Goal: Task Accomplishment & Management: Use online tool/utility

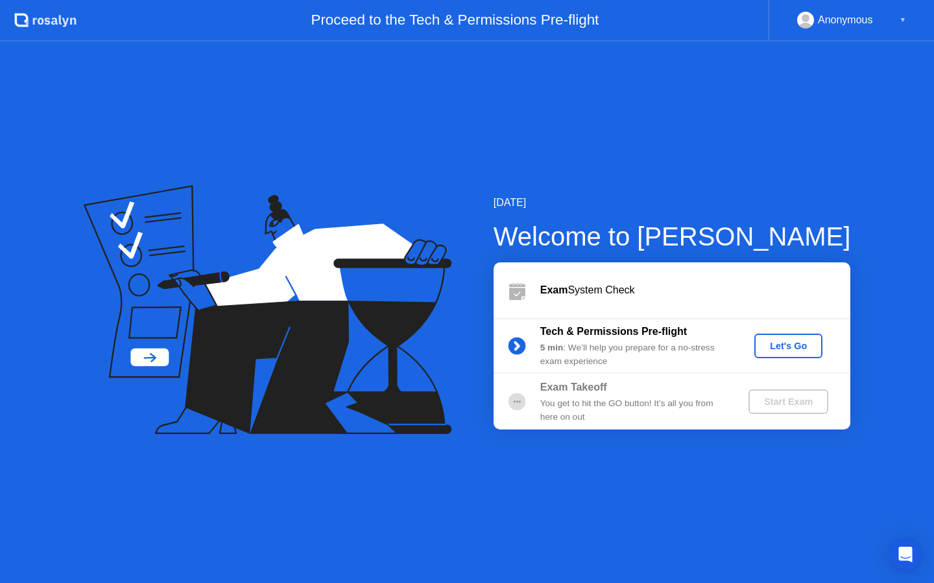
click at [774, 349] on div "Let's Go" at bounding box center [788, 346] width 58 height 10
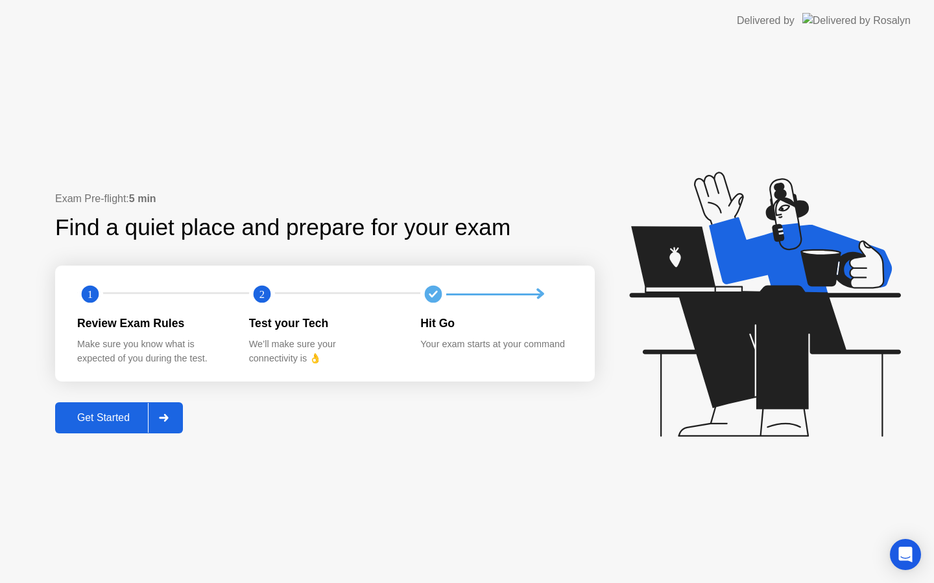
click at [104, 427] on button "Get Started" at bounding box center [119, 418] width 128 height 31
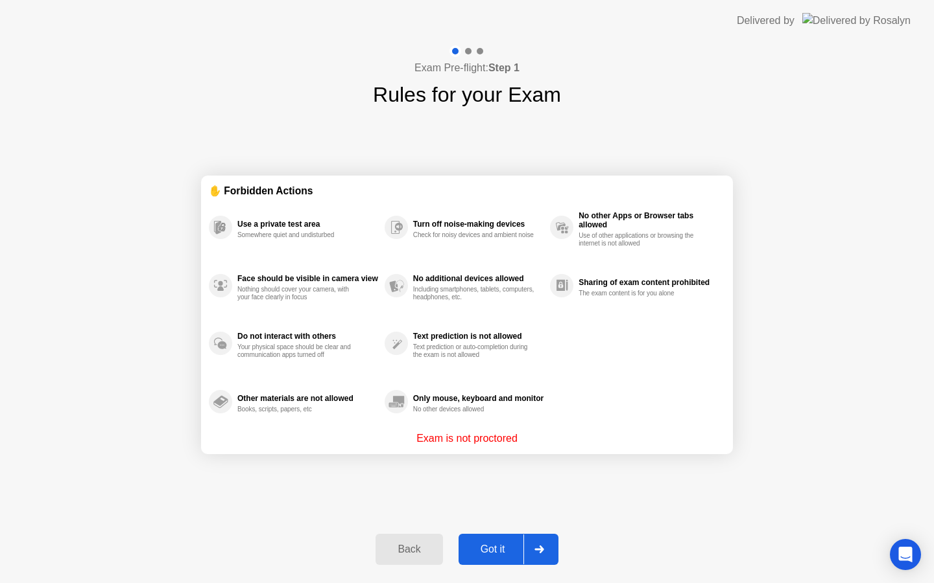
click at [476, 554] on div "Got it" at bounding box center [492, 550] width 61 height 12
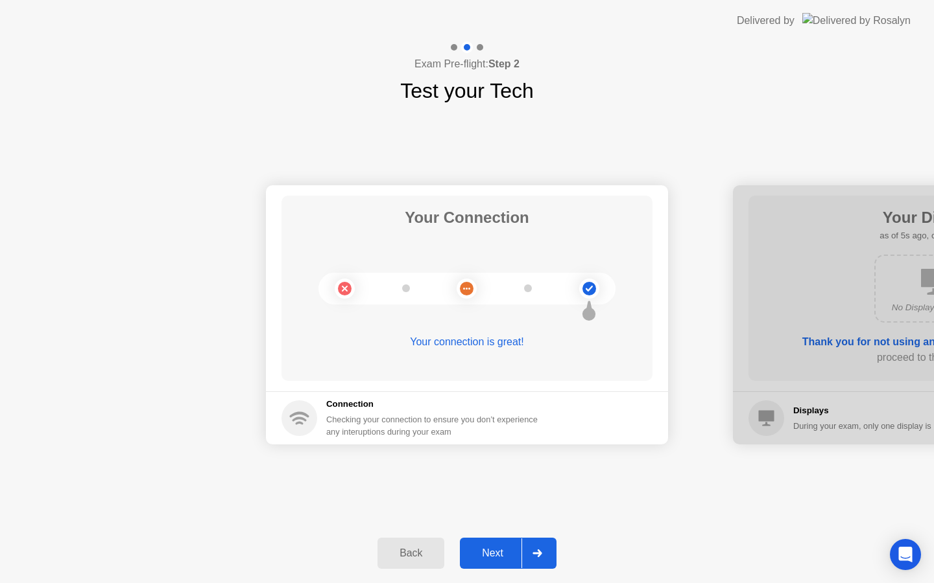
click at [488, 538] on button "Next" at bounding box center [508, 553] width 97 height 31
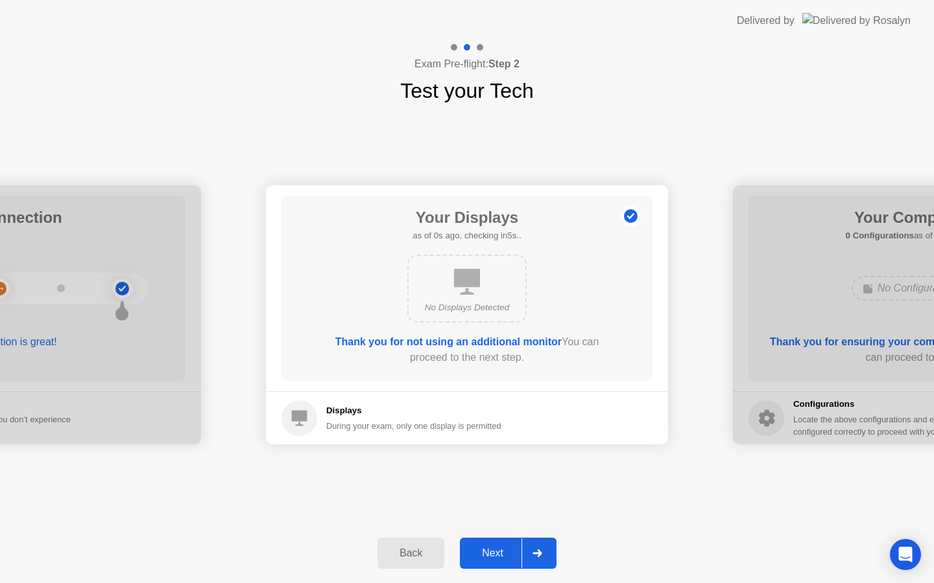
click at [488, 538] on button "Next" at bounding box center [508, 553] width 97 height 31
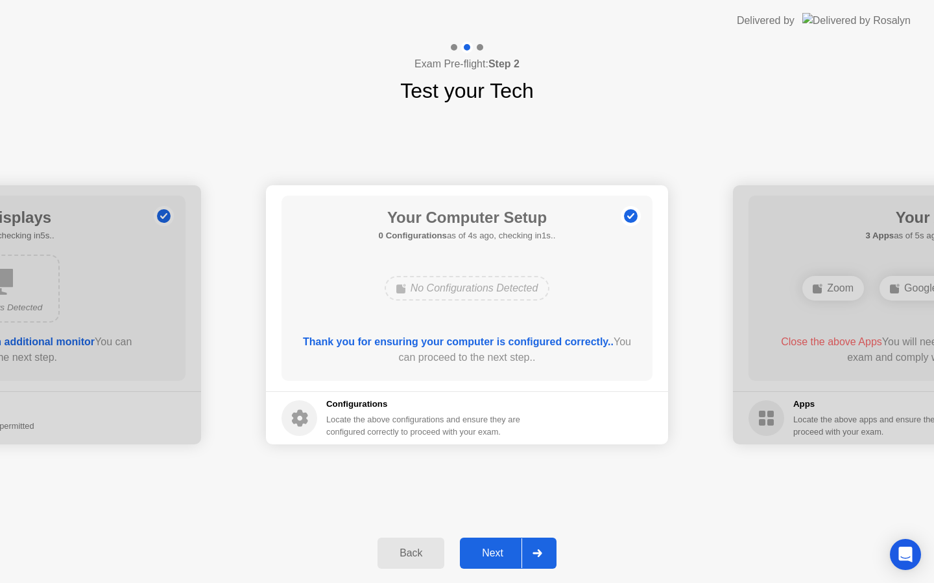
click at [491, 555] on div "Next" at bounding box center [493, 554] width 58 height 12
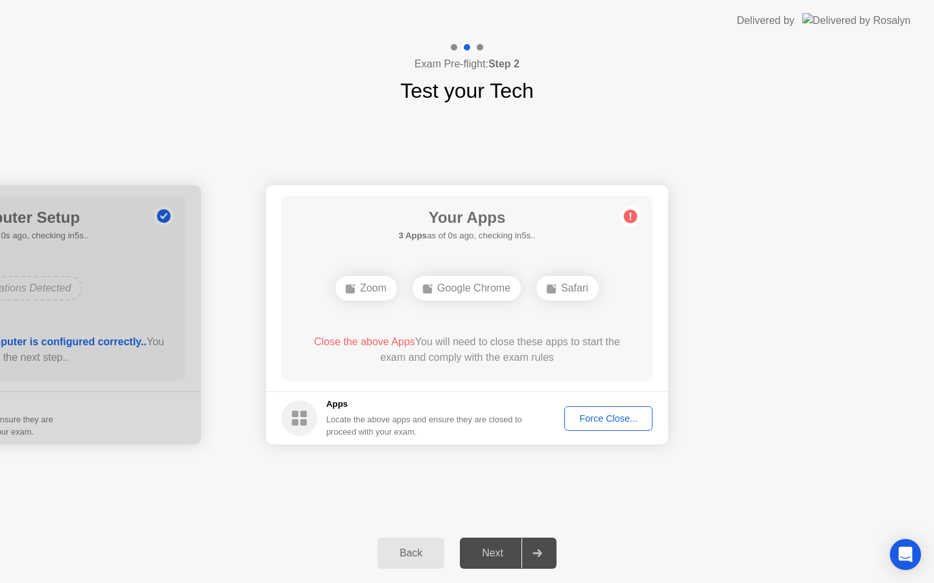
click at [589, 417] on div "Force Close..." at bounding box center [608, 419] width 79 height 10
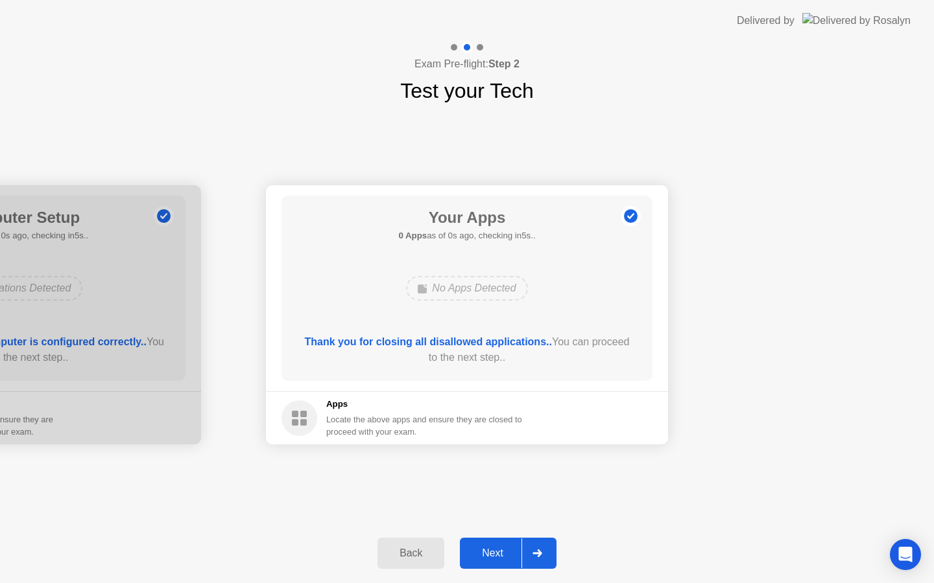
click at [492, 544] on button "Next" at bounding box center [508, 553] width 97 height 31
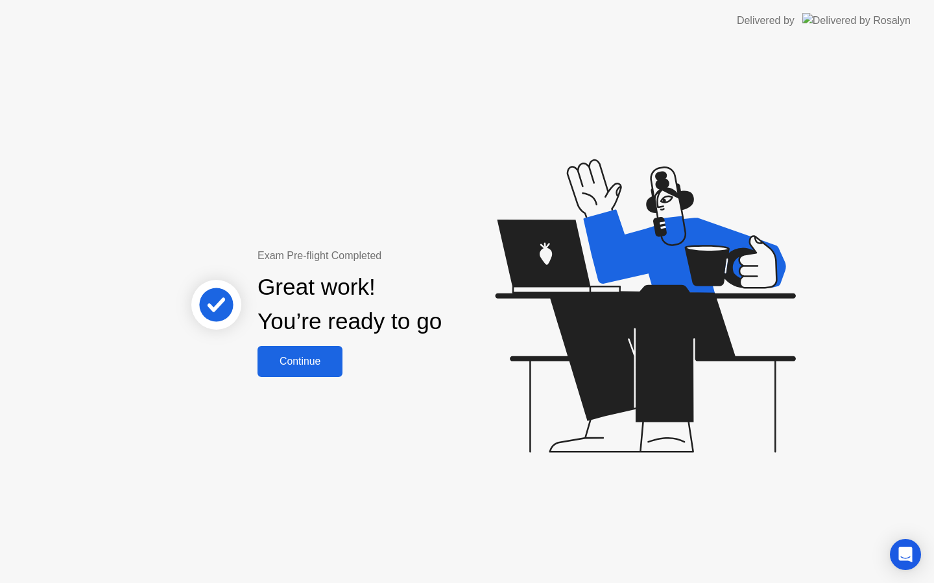
click at [327, 370] on button "Continue" at bounding box center [299, 361] width 85 height 31
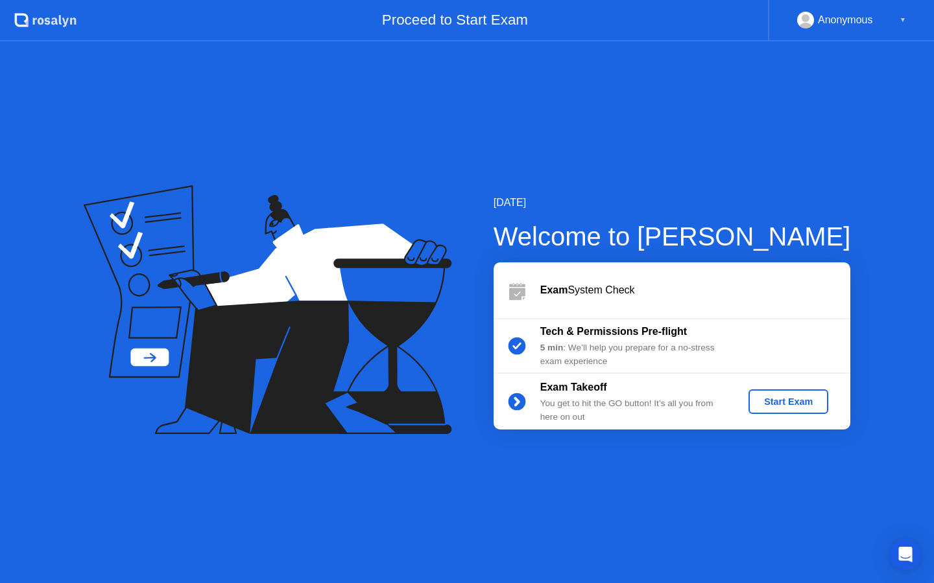
click at [640, 335] on b "Tech & Permissions Pre-flight" at bounding box center [613, 331] width 147 height 11
click at [768, 406] on div "Start Exam" at bounding box center [787, 402] width 69 height 10
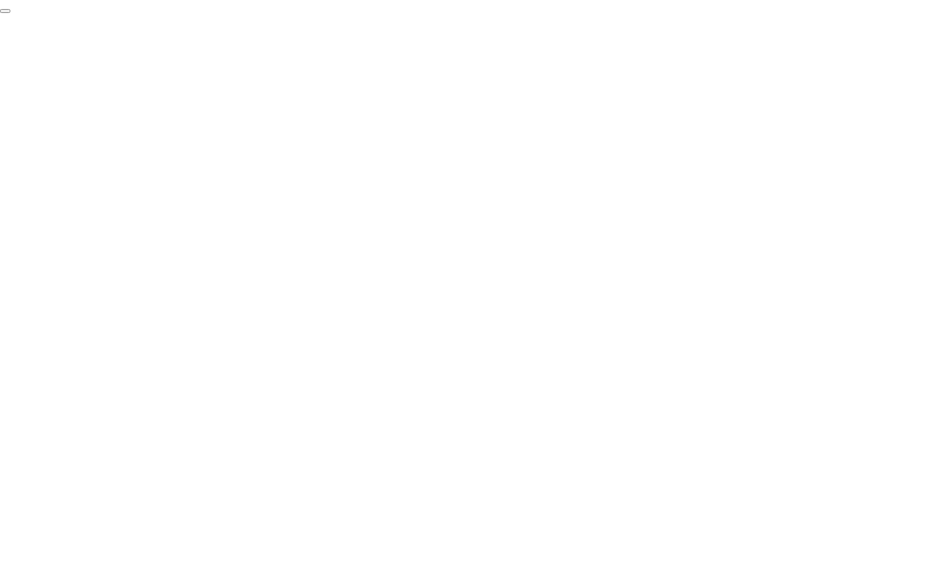
click div "End Proctoring Session"
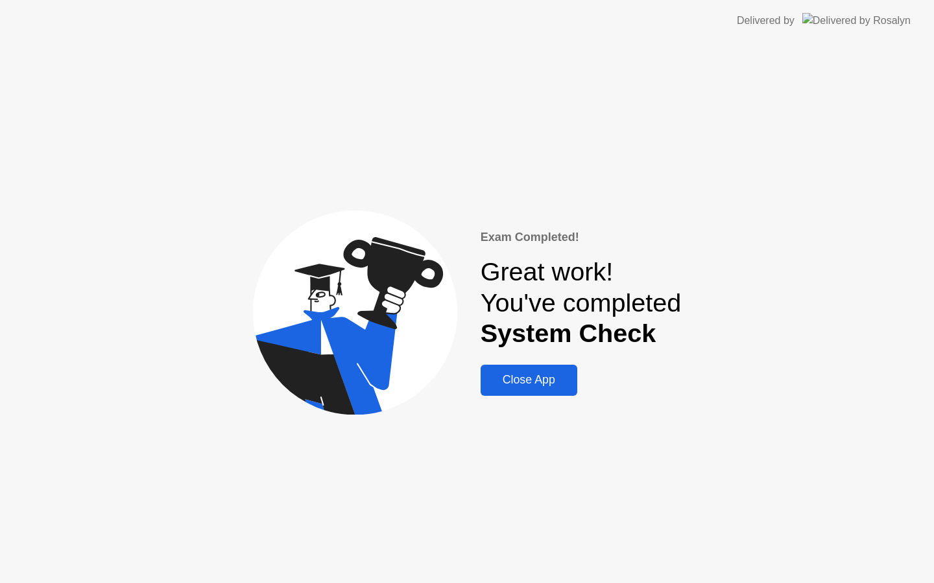
click at [539, 384] on div "Close App" at bounding box center [528, 380] width 89 height 14
